Goal: Task Accomplishment & Management: Complete application form

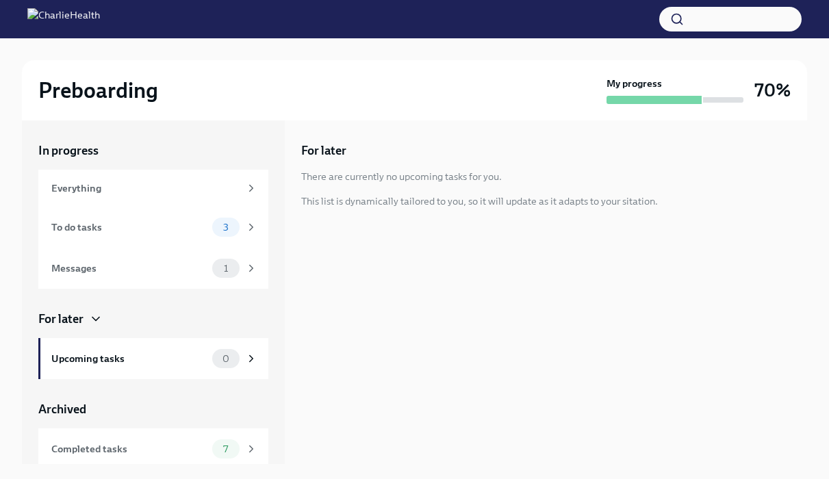
scroll to position [23, 0]
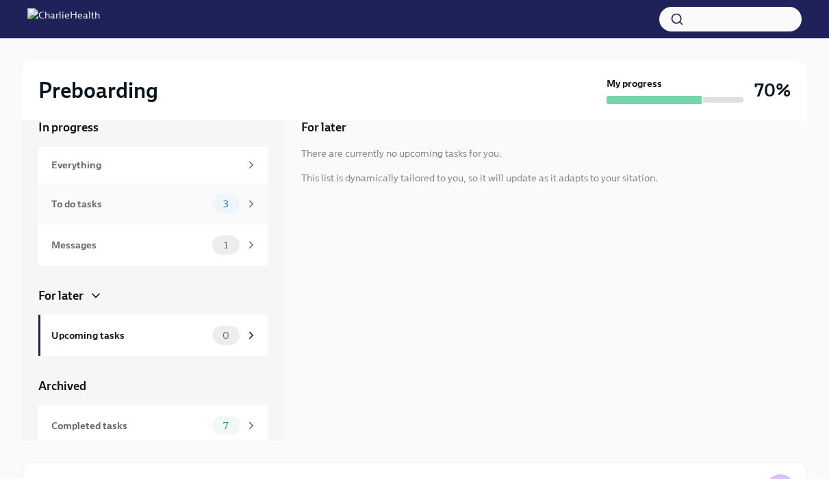
click at [225, 207] on span "3" at bounding box center [226, 204] width 22 height 10
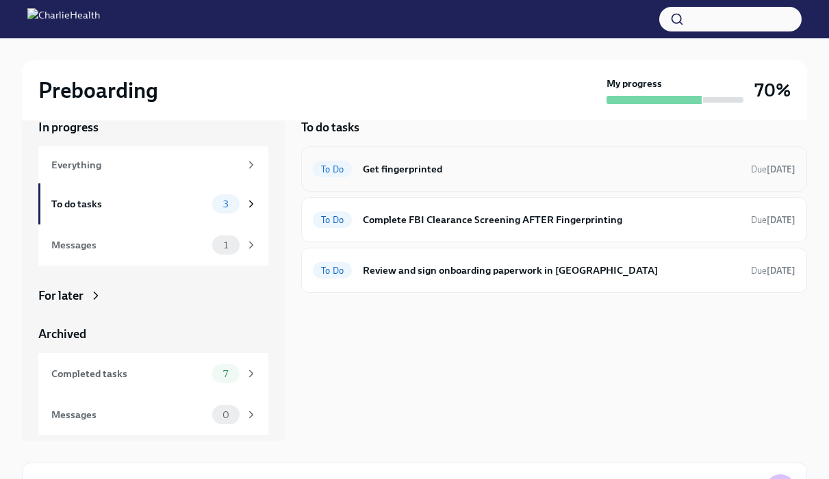
click at [485, 186] on div "To Do Get fingerprinted Due [DATE]" at bounding box center [554, 168] width 506 height 45
click at [433, 166] on h6 "Get fingerprinted" at bounding box center [551, 169] width 377 height 15
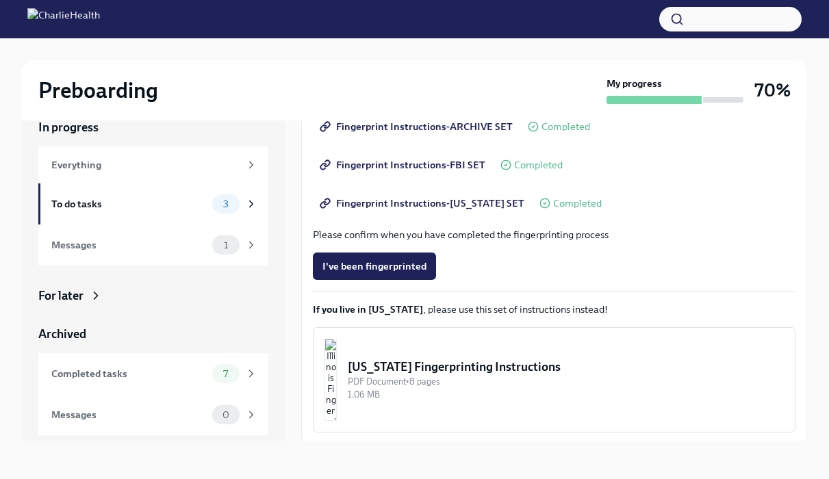
scroll to position [217, 0]
click at [411, 272] on button "I've been fingerprinted" at bounding box center [374, 265] width 123 height 27
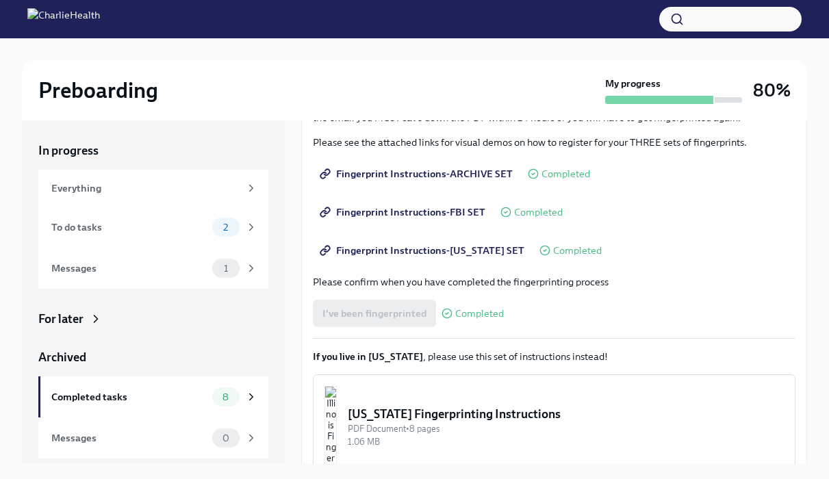
scroll to position [264, 0]
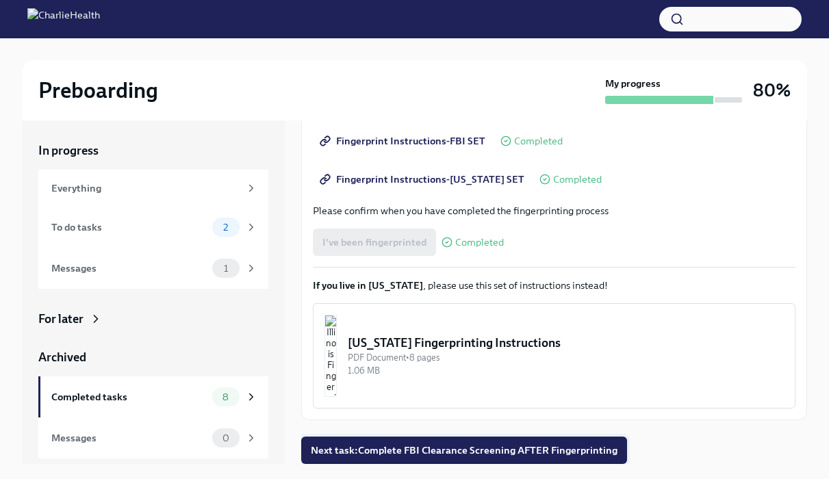
click at [473, 439] on button "Next task : Complete FBI Clearance Screening AFTER Fingerprinting" at bounding box center [464, 450] width 326 height 27
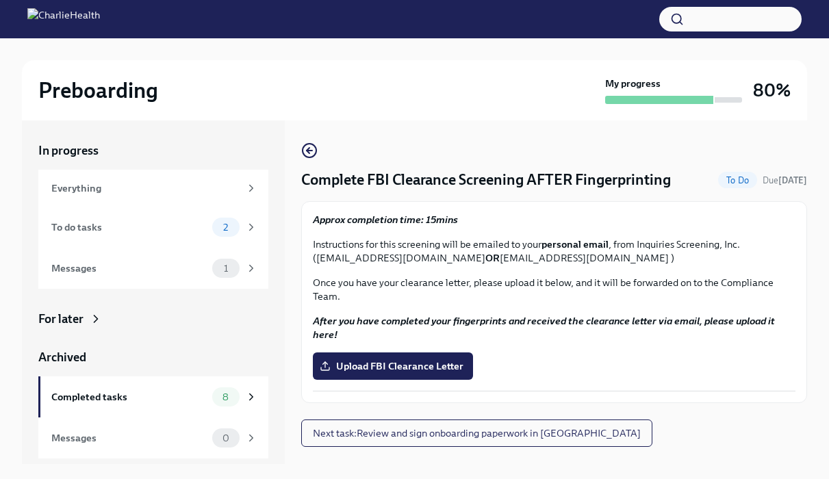
scroll to position [23, 0]
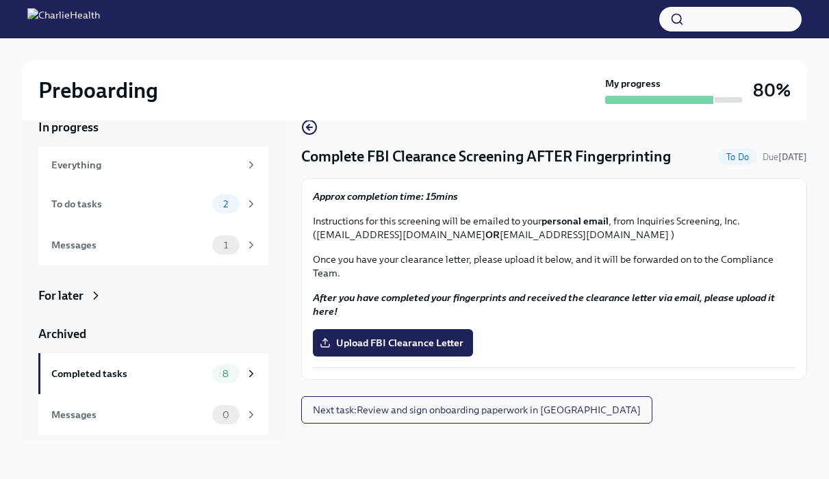
drag, startPoint x: 483, startPoint y: 239, endPoint x: 319, endPoint y: 238, distance: 164.3
click at [319, 236] on p "Instructions for this screening will be emailed to your personal email , from I…" at bounding box center [554, 227] width 483 height 27
click at [444, 120] on div "Complete FBI Clearance Screening AFTER Fingerprinting To Do Due in 2 days Appro…" at bounding box center [554, 249] width 506 height 261
